Goal: Check status: Check status

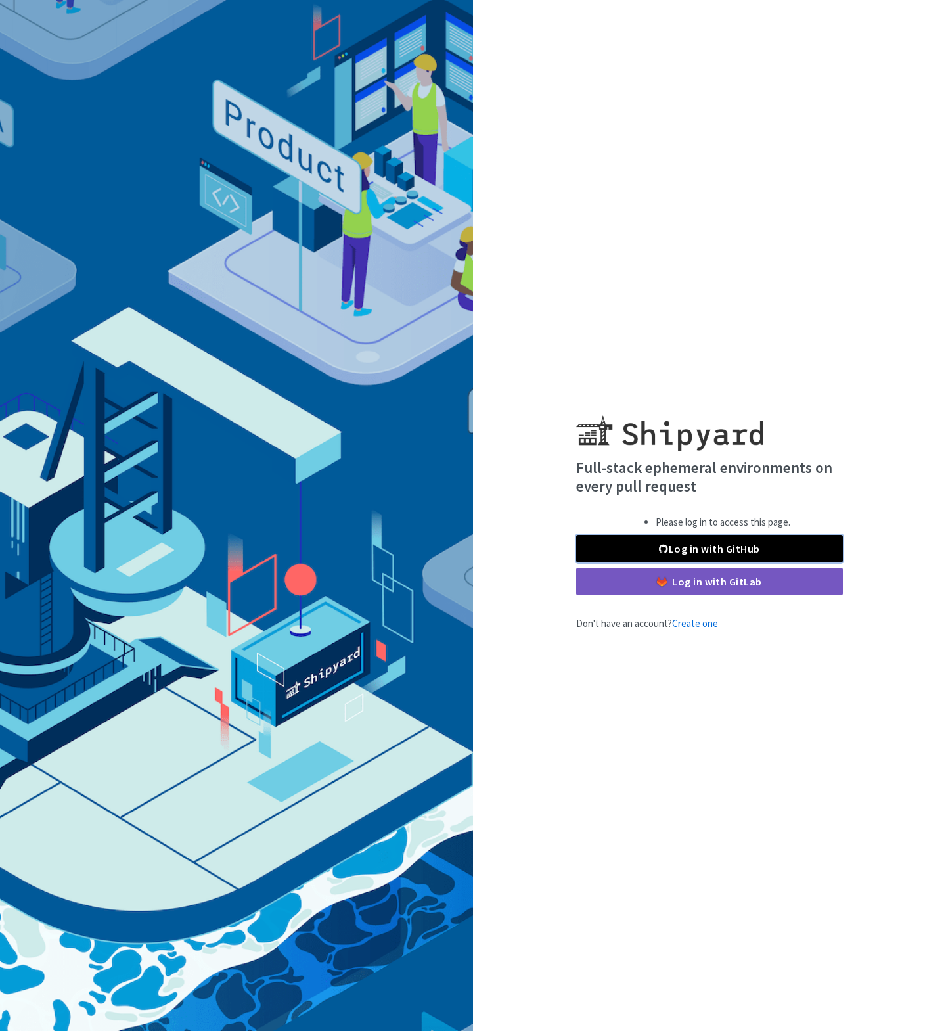
click at [652, 548] on link "Log in with GitHub" at bounding box center [709, 549] width 267 height 28
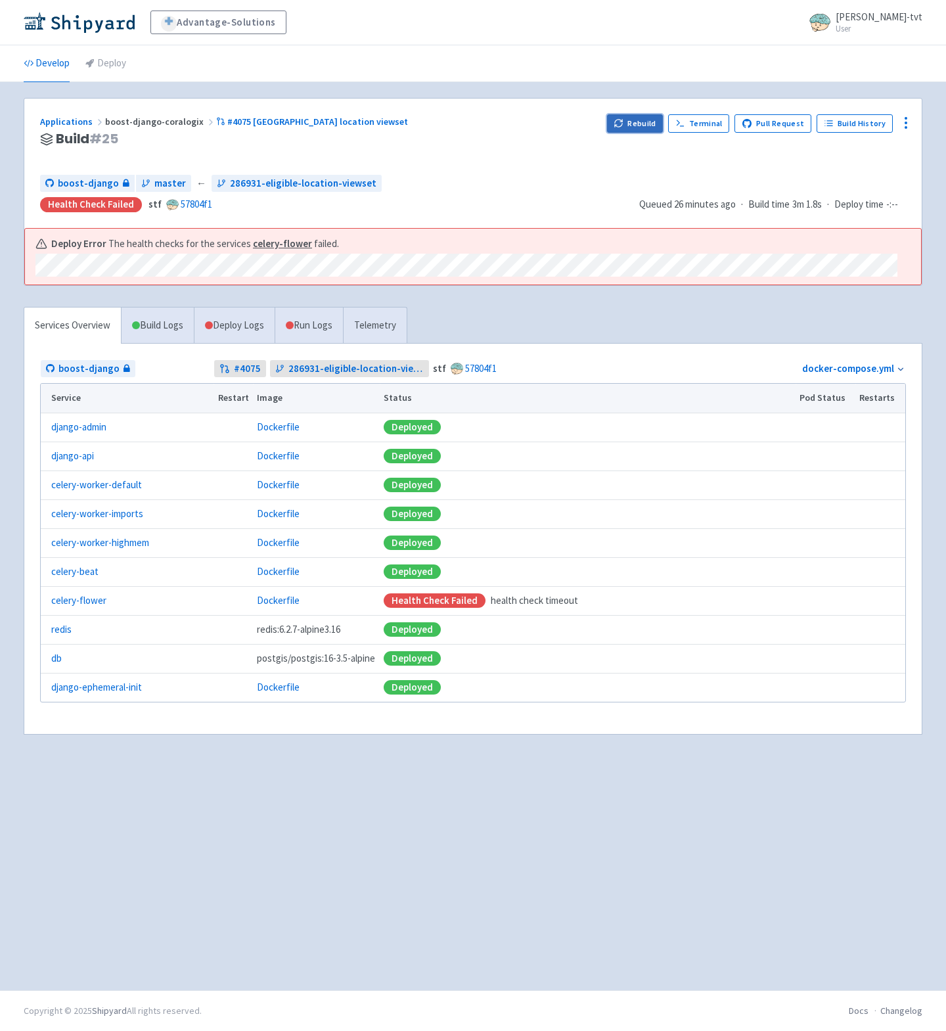
click at [633, 125] on button "Rebuild" at bounding box center [635, 123] width 56 height 18
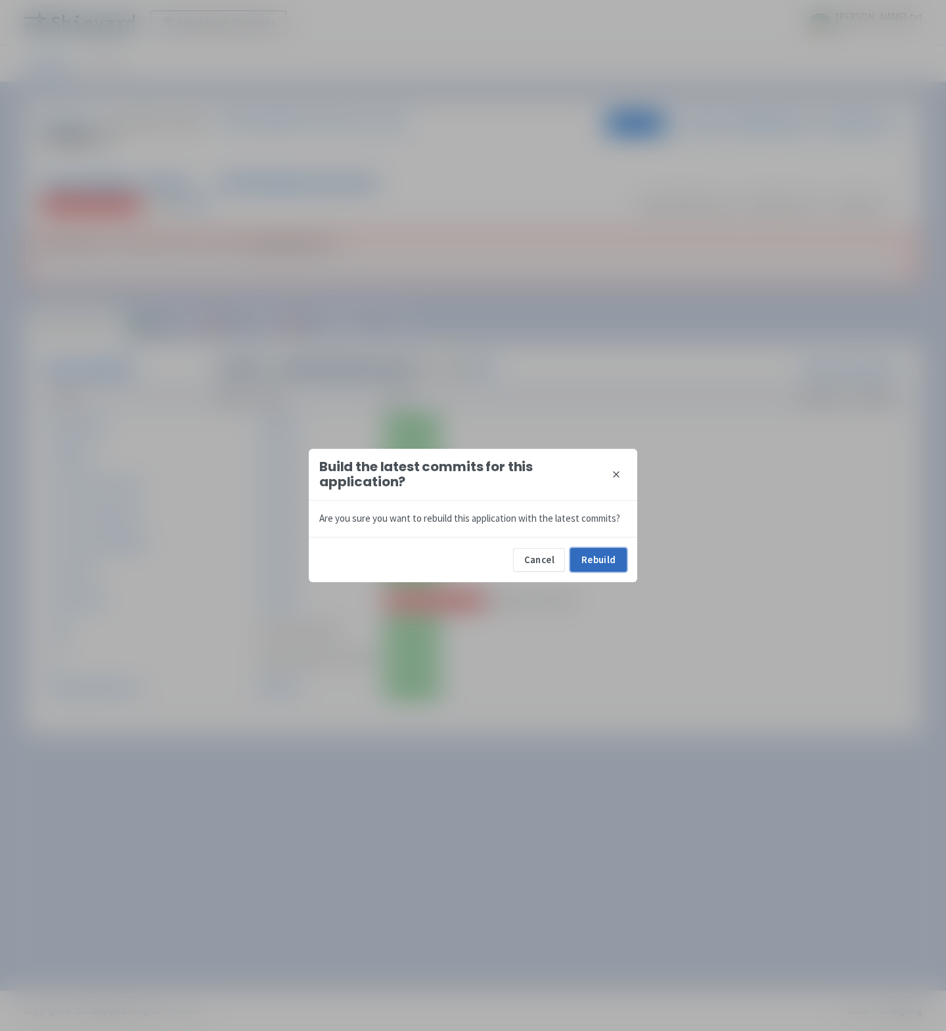
click at [596, 558] on button "Rebuild" at bounding box center [598, 560] width 56 height 24
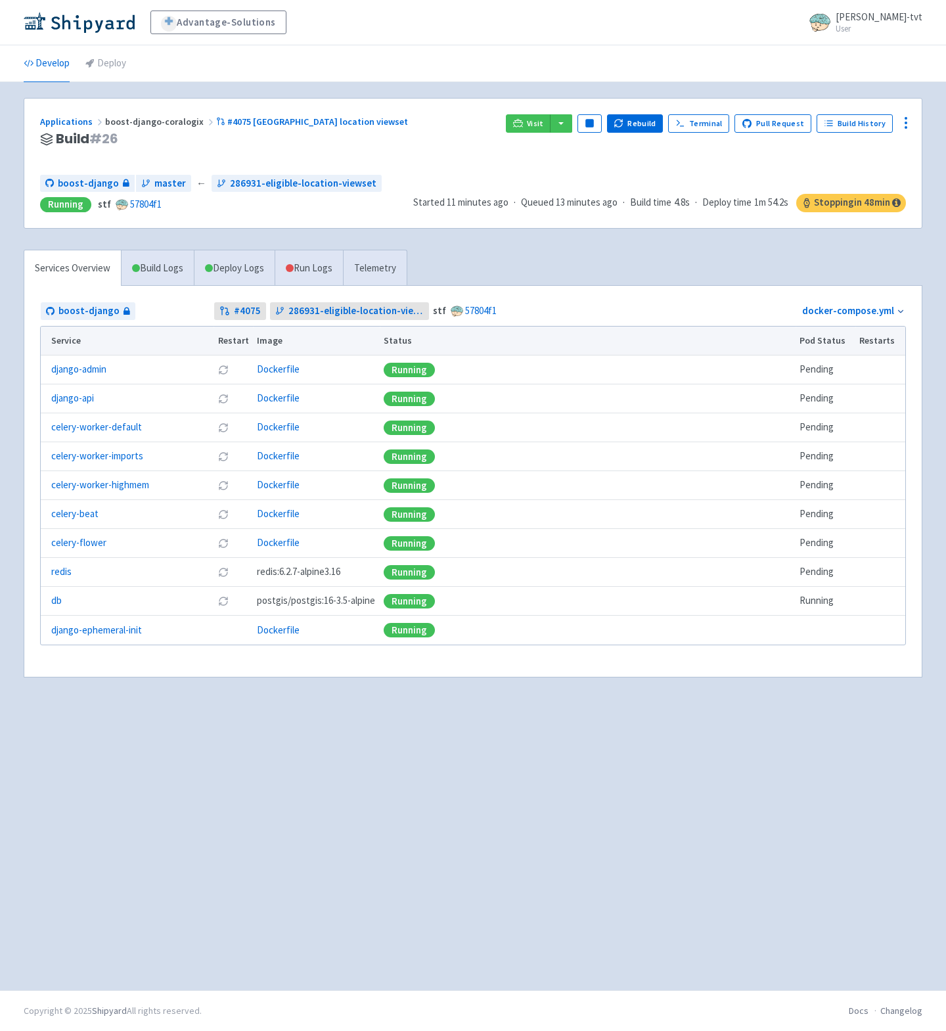
click at [453, 132] on h3 "Build # 26" at bounding box center [267, 138] width 455 height 15
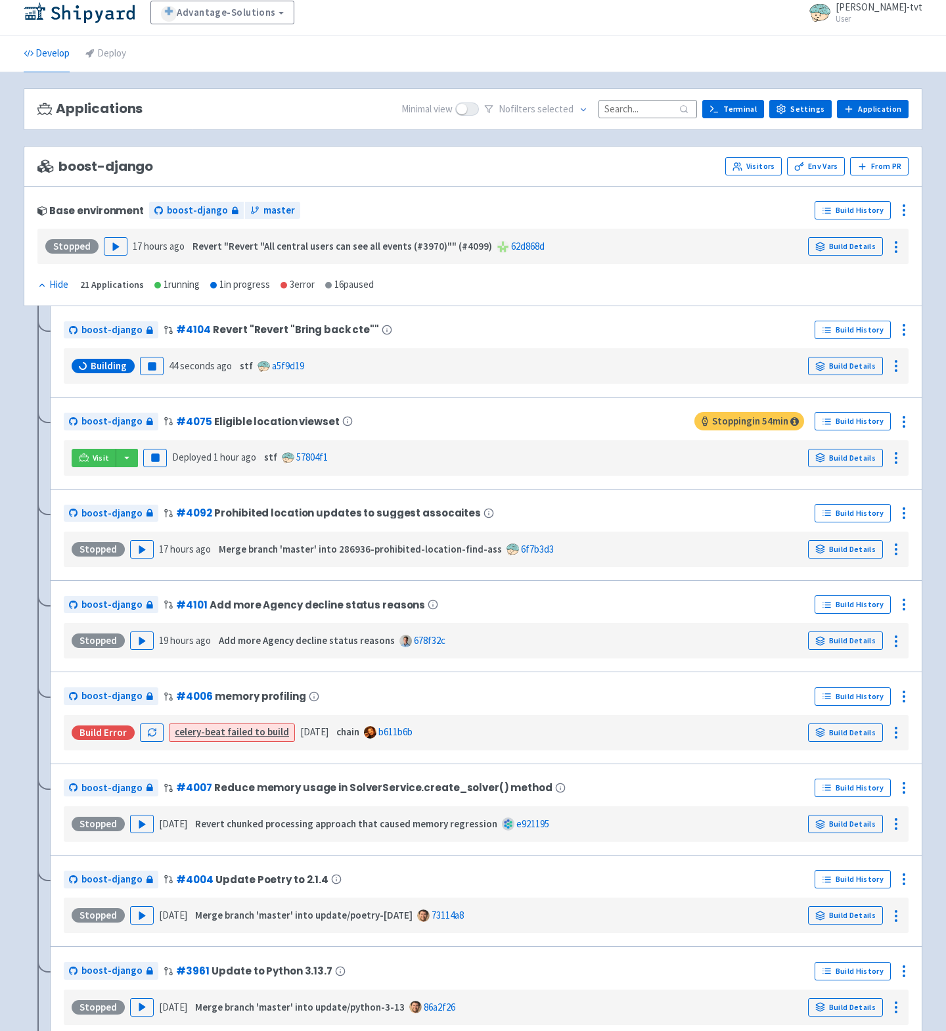
scroll to position [14, 0]
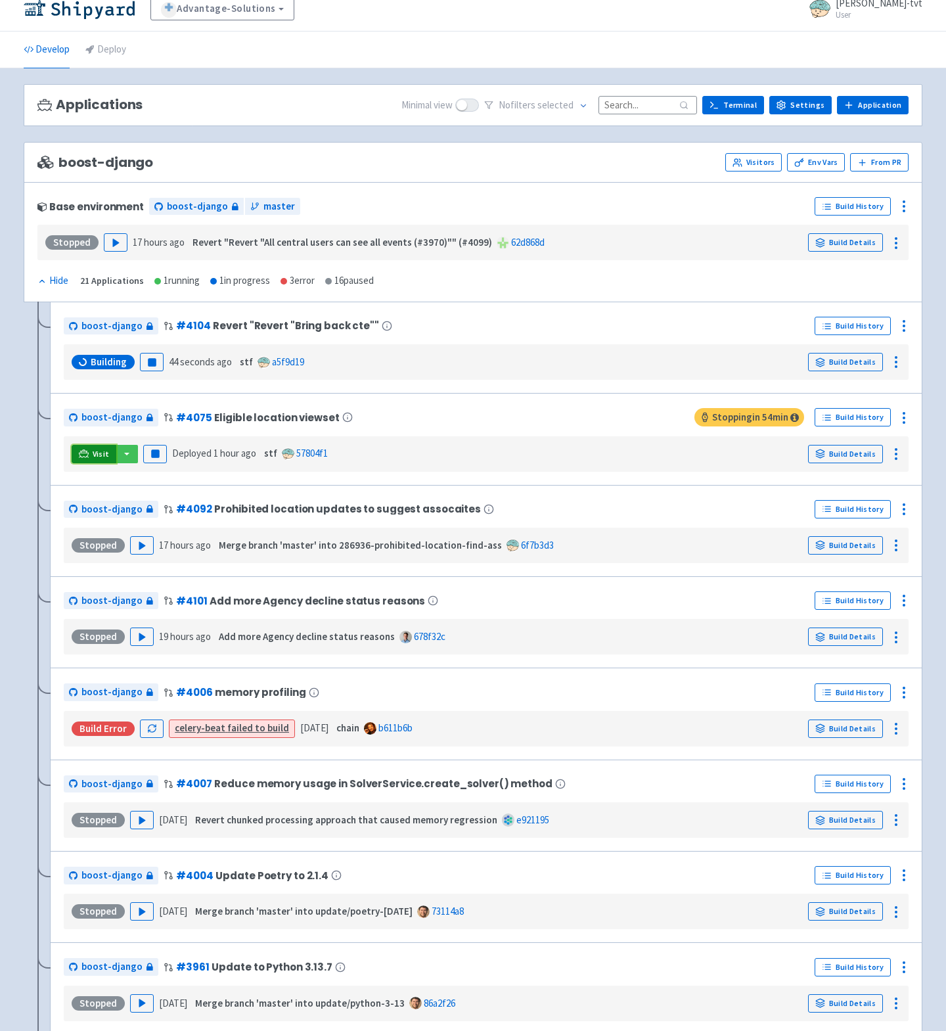
click at [97, 458] on span "Visit" at bounding box center [101, 454] width 17 height 11
click at [617, 447] on div "Visit Pause Deployed 1 hour ago stf 57804f1 Build Details" at bounding box center [486, 453] width 834 height 25
click at [849, 451] on link "Build Details" at bounding box center [845, 454] width 75 height 18
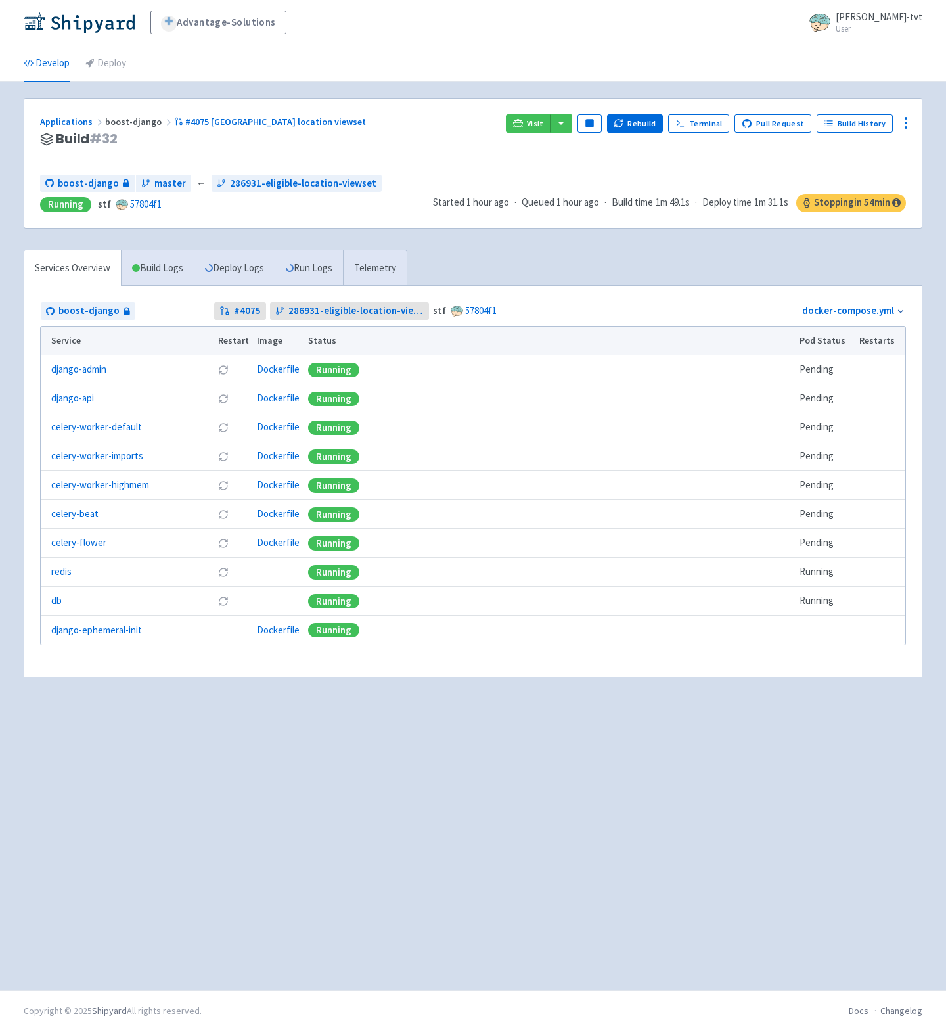
click at [472, 762] on div "Applications boost-django #4075 Eligible location viewset Build # 32 Visit Paus…" at bounding box center [473, 536] width 899 height 876
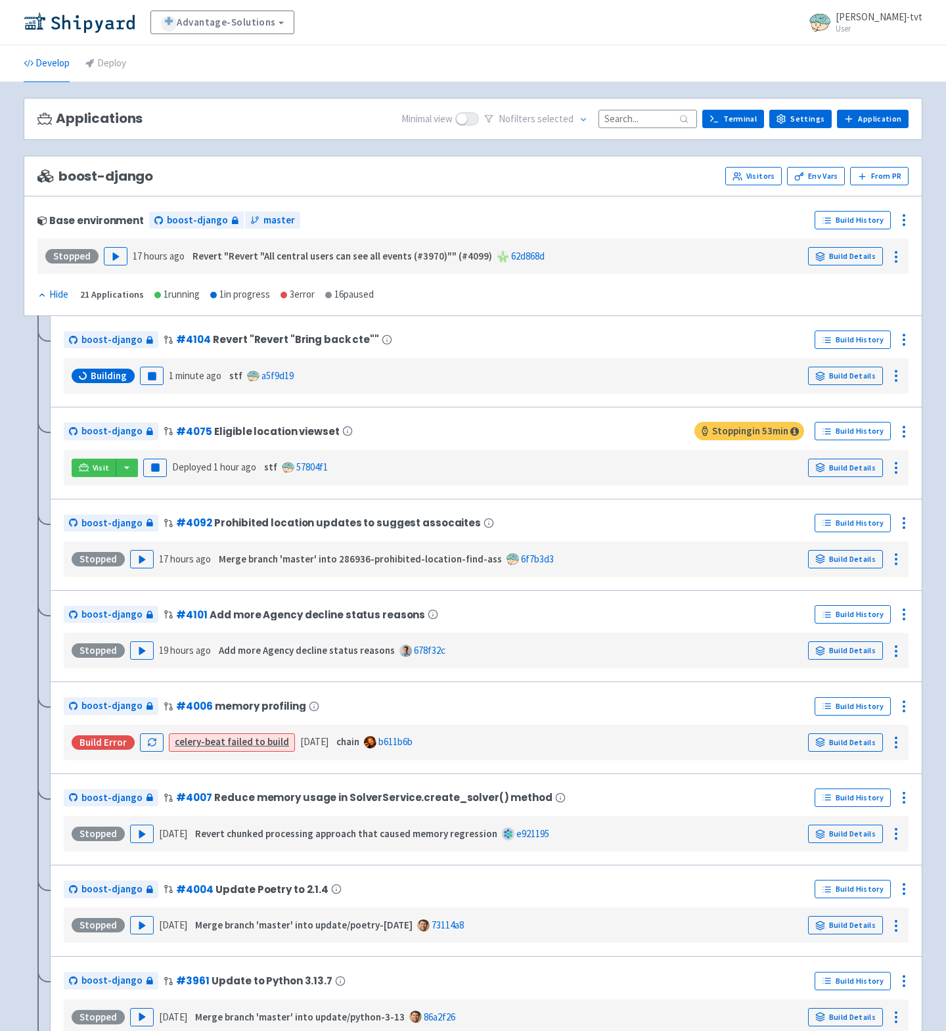
click at [743, 474] on div "Visit Pause Deployed 1 hour ago stf 57804f1 Build Details" at bounding box center [486, 467] width 834 height 25
click at [100, 466] on span "Visit" at bounding box center [101, 467] width 17 height 11
click at [835, 468] on link "Build Details" at bounding box center [845, 467] width 75 height 18
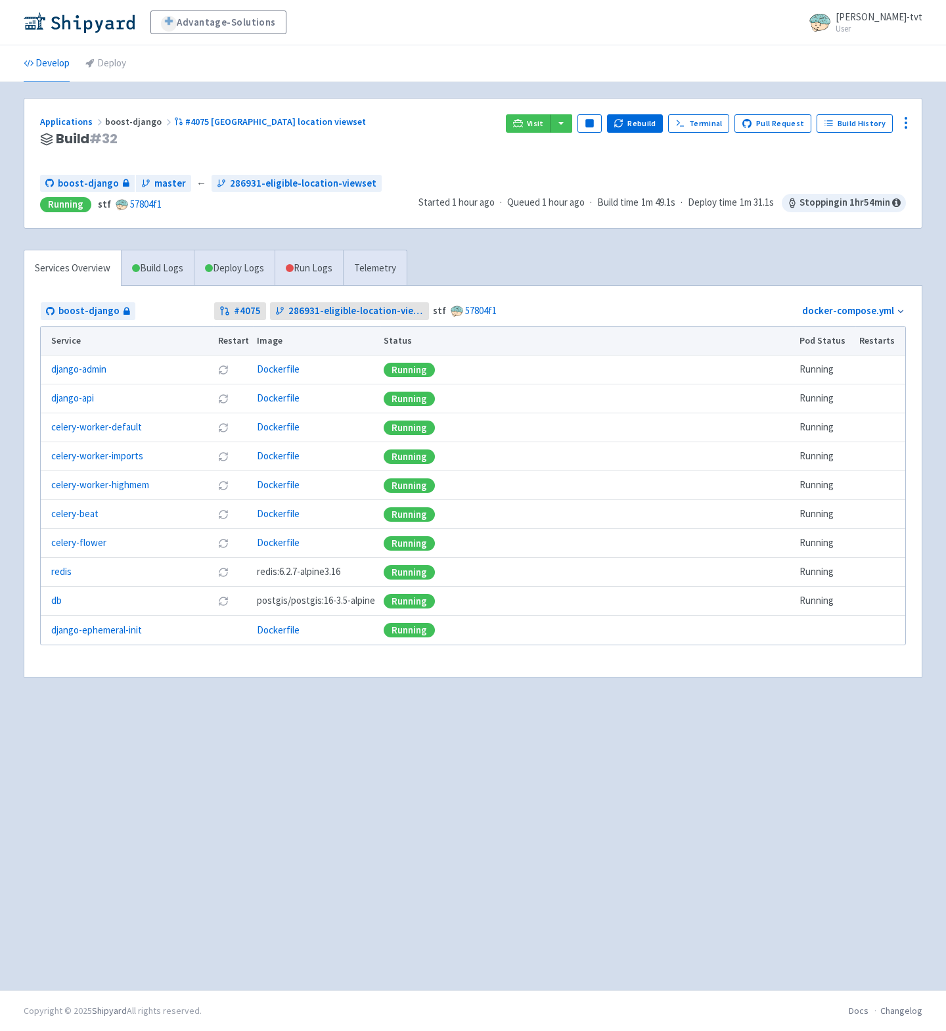
click at [461, 84] on div "Advantage-Solutions ian-tvt User Profile Sign out Develop Deploy" at bounding box center [473, 495] width 946 height 990
click at [555, 235] on div "Applications boost-django #4075 Eligible location viewset Build # 32 Visit Paus…" at bounding box center [473, 395] width 899 height 595
